Goal: Communication & Community: Share content

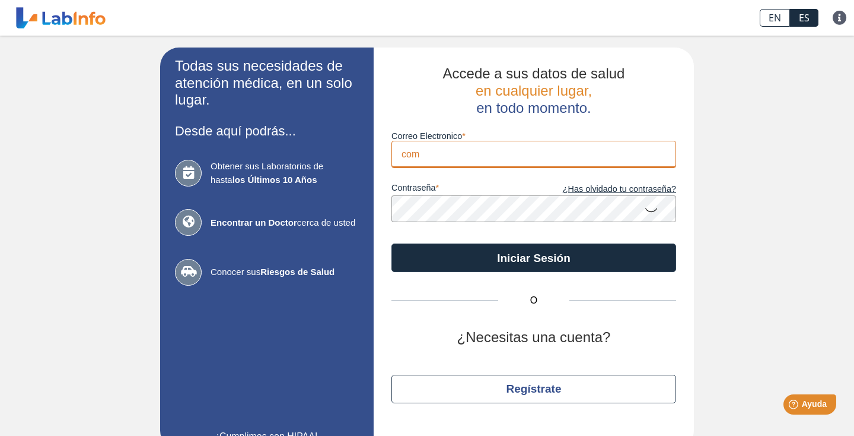
click at [403, 159] on input "com" at bounding box center [534, 154] width 285 height 27
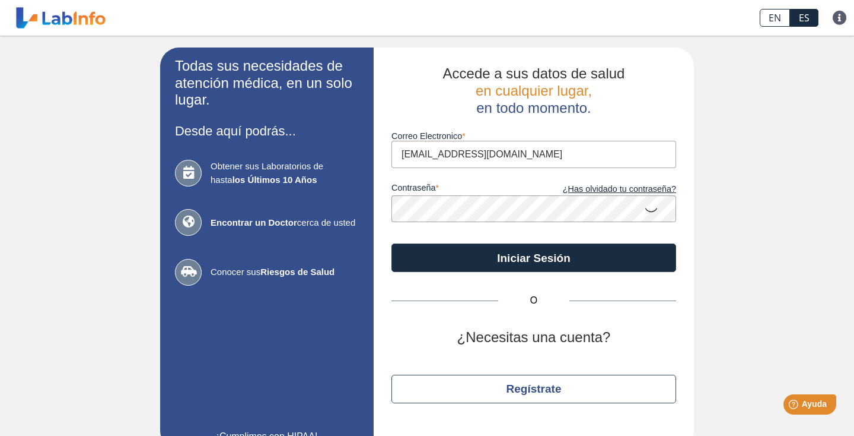
type input "[EMAIL_ADDRESS][DOMAIN_NAME]"
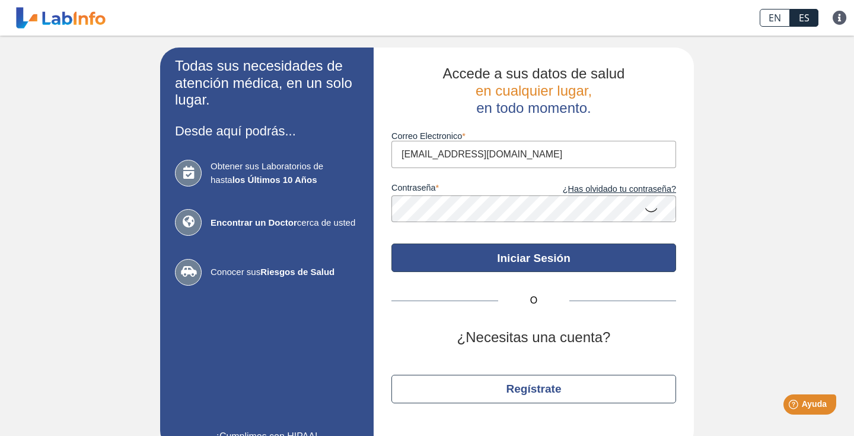
click at [506, 260] on button "Iniciar Sesión" at bounding box center [534, 257] width 285 height 28
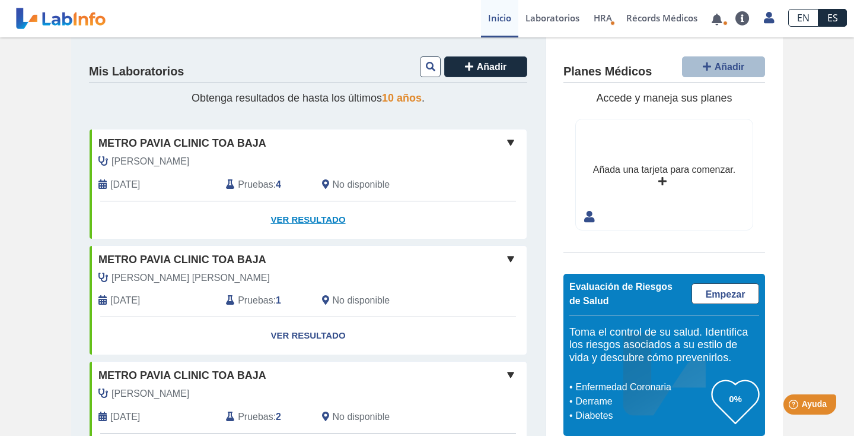
click at [293, 218] on link "Ver Resultado" at bounding box center [308, 219] width 437 height 37
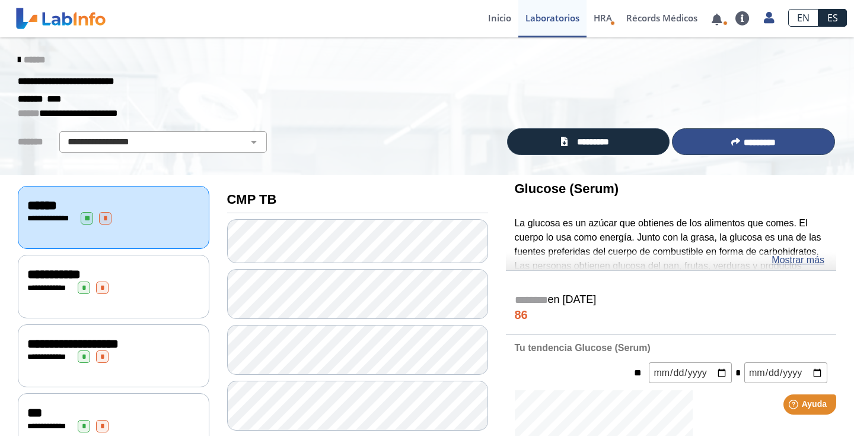
click at [750, 139] on span "*********" at bounding box center [760, 142] width 32 height 9
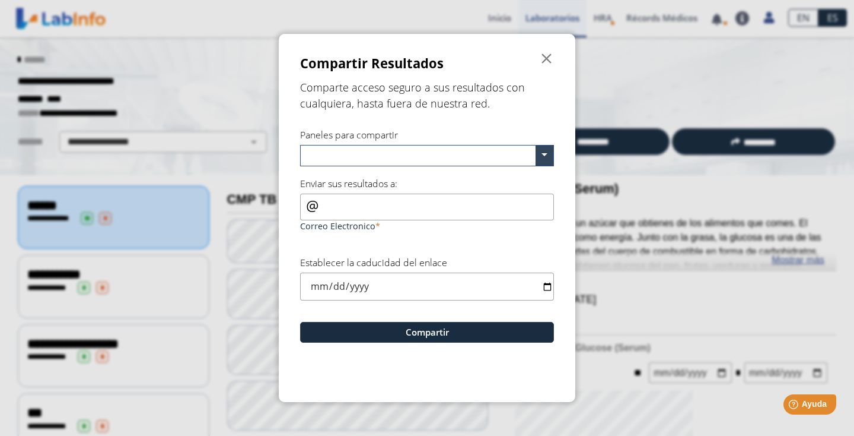
click at [328, 154] on input "text" at bounding box center [420, 156] width 231 height 17
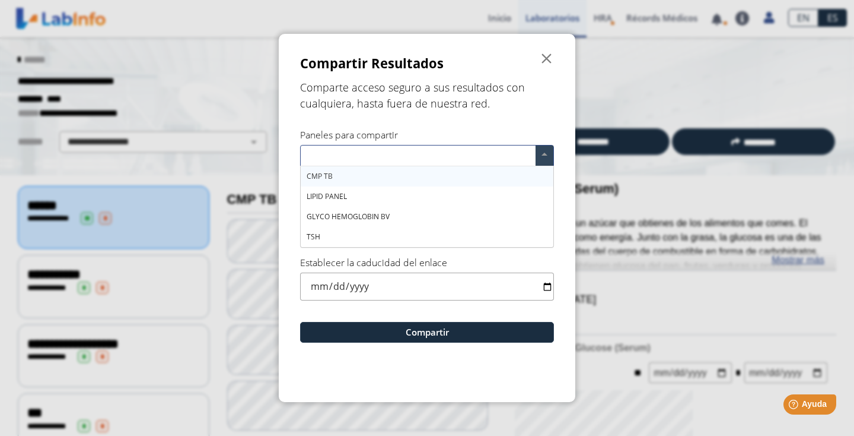
type input "4"
click at [315, 279] on input "date" at bounding box center [427, 286] width 254 height 28
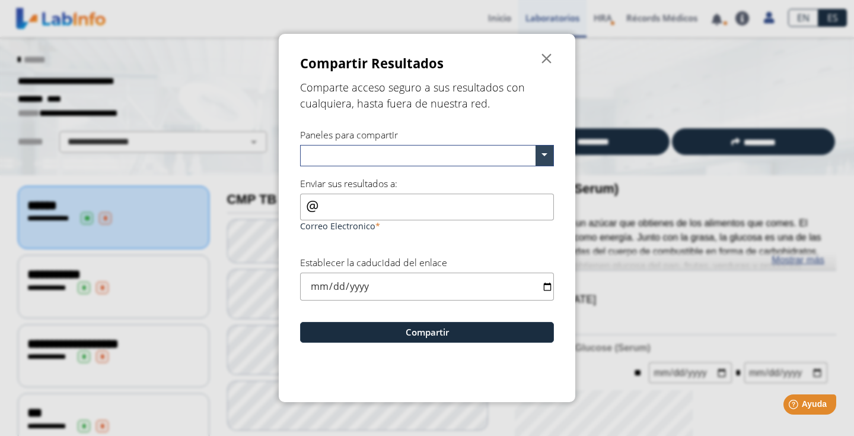
click at [335, 208] on input "Correo Electronico" at bounding box center [427, 206] width 254 height 27
type input "[EMAIL_ADDRESS][DOMAIN_NAME]"
click at [333, 284] on input "date" at bounding box center [427, 286] width 254 height 28
type input "1 de septiembre"
click at [317, 158] on input "text" at bounding box center [420, 156] width 231 height 17
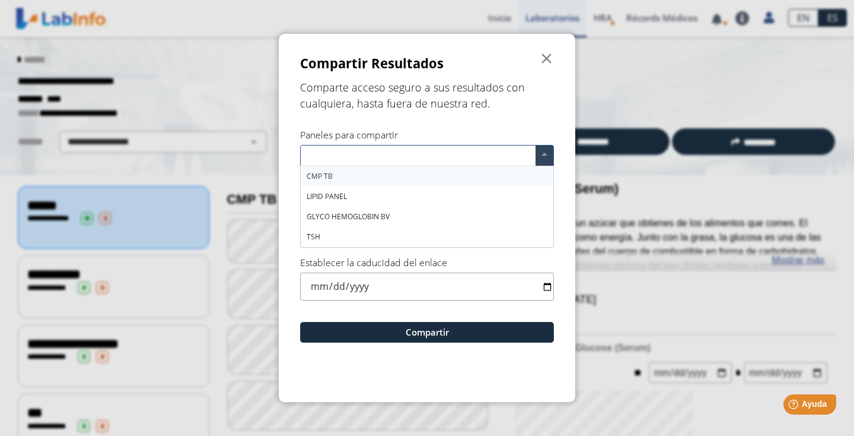
click at [340, 176] on div "CMP TB" at bounding box center [427, 176] width 253 height 20
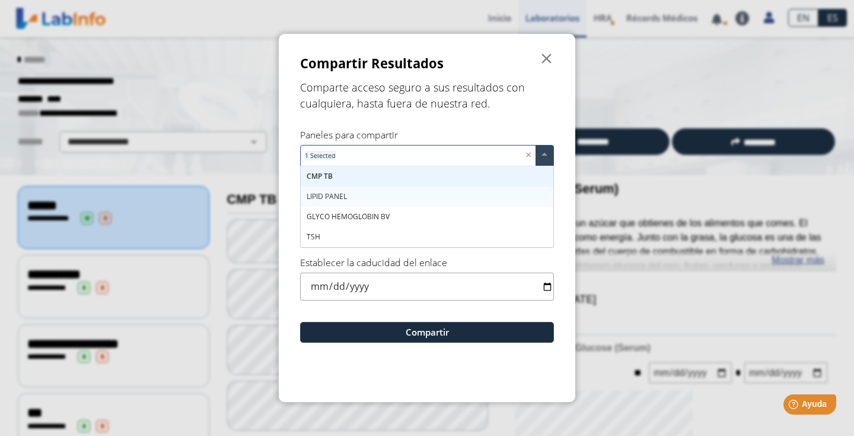
click at [335, 195] on span "LIPID PANEL" at bounding box center [327, 196] width 40 height 10
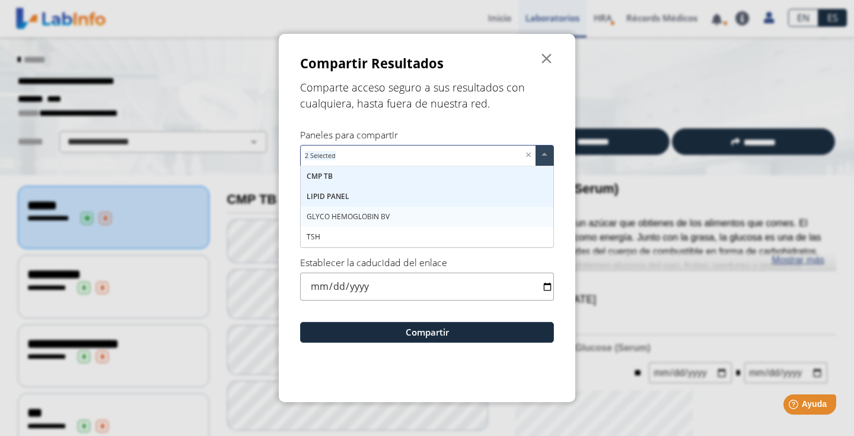
click at [333, 211] on span "GLYCO HEMOGLOBIN BV" at bounding box center [348, 216] width 83 height 10
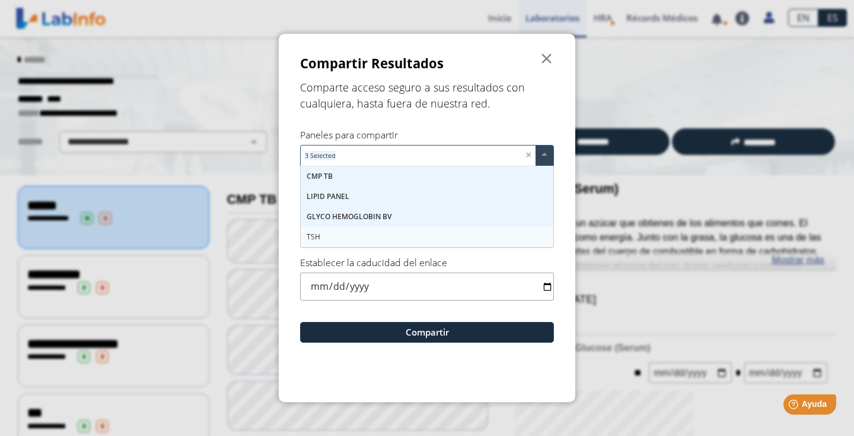
click at [325, 233] on div "TSH" at bounding box center [427, 237] width 253 height 20
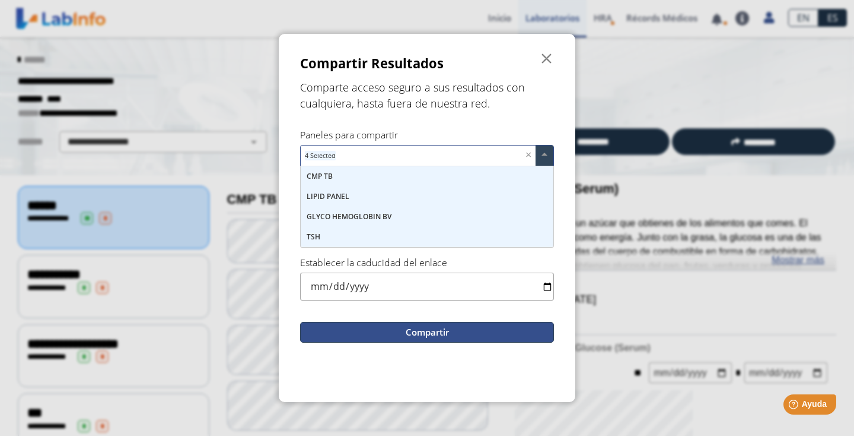
click at [416, 329] on button "Compartir" at bounding box center [427, 332] width 254 height 21
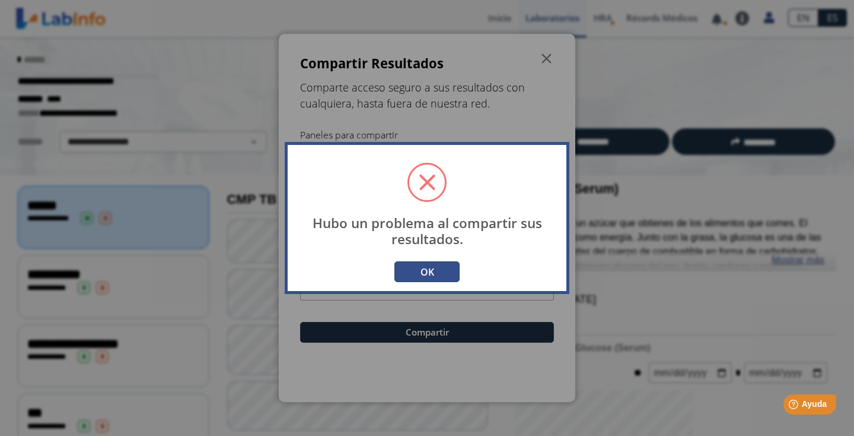
click at [424, 268] on button "OK" at bounding box center [427, 271] width 65 height 21
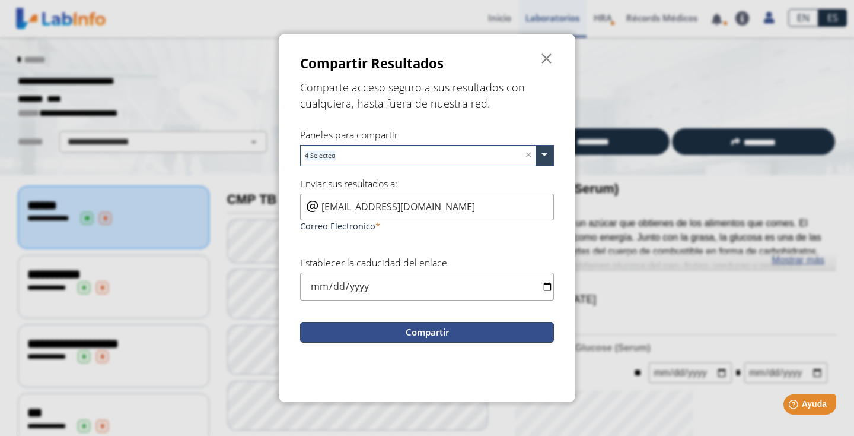
click at [384, 333] on button "Compartir" at bounding box center [427, 332] width 254 height 21
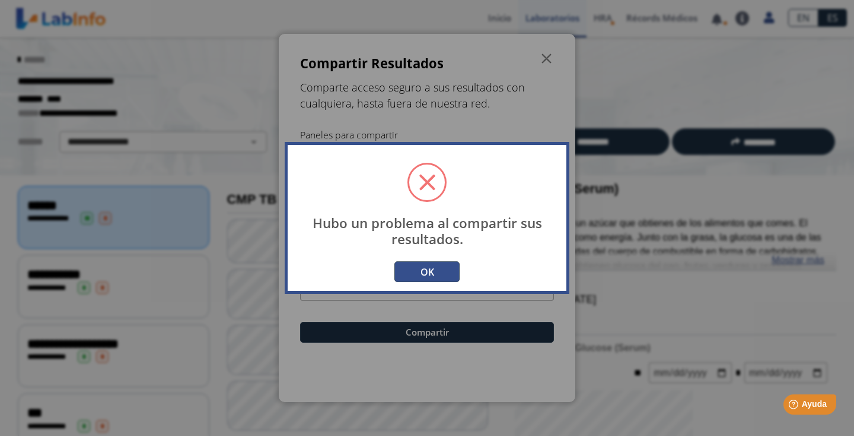
click at [423, 280] on button "OK" at bounding box center [427, 271] width 65 height 21
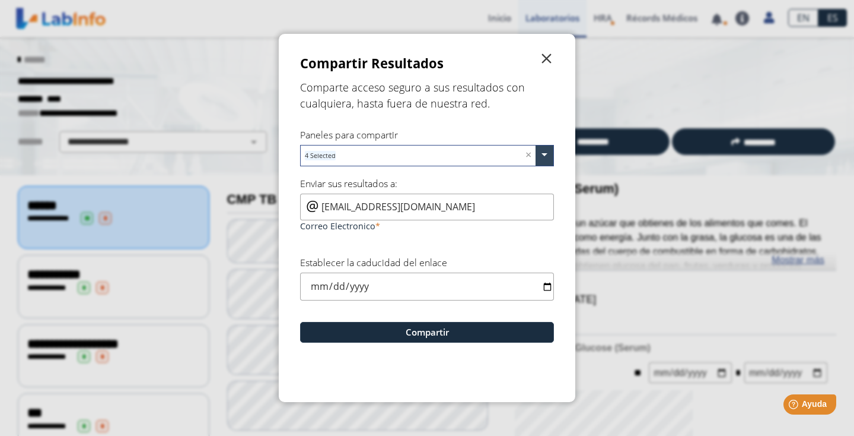
click at [548, 58] on span "" at bounding box center [547, 59] width 14 height 14
